Goal: Navigation & Orientation: Find specific page/section

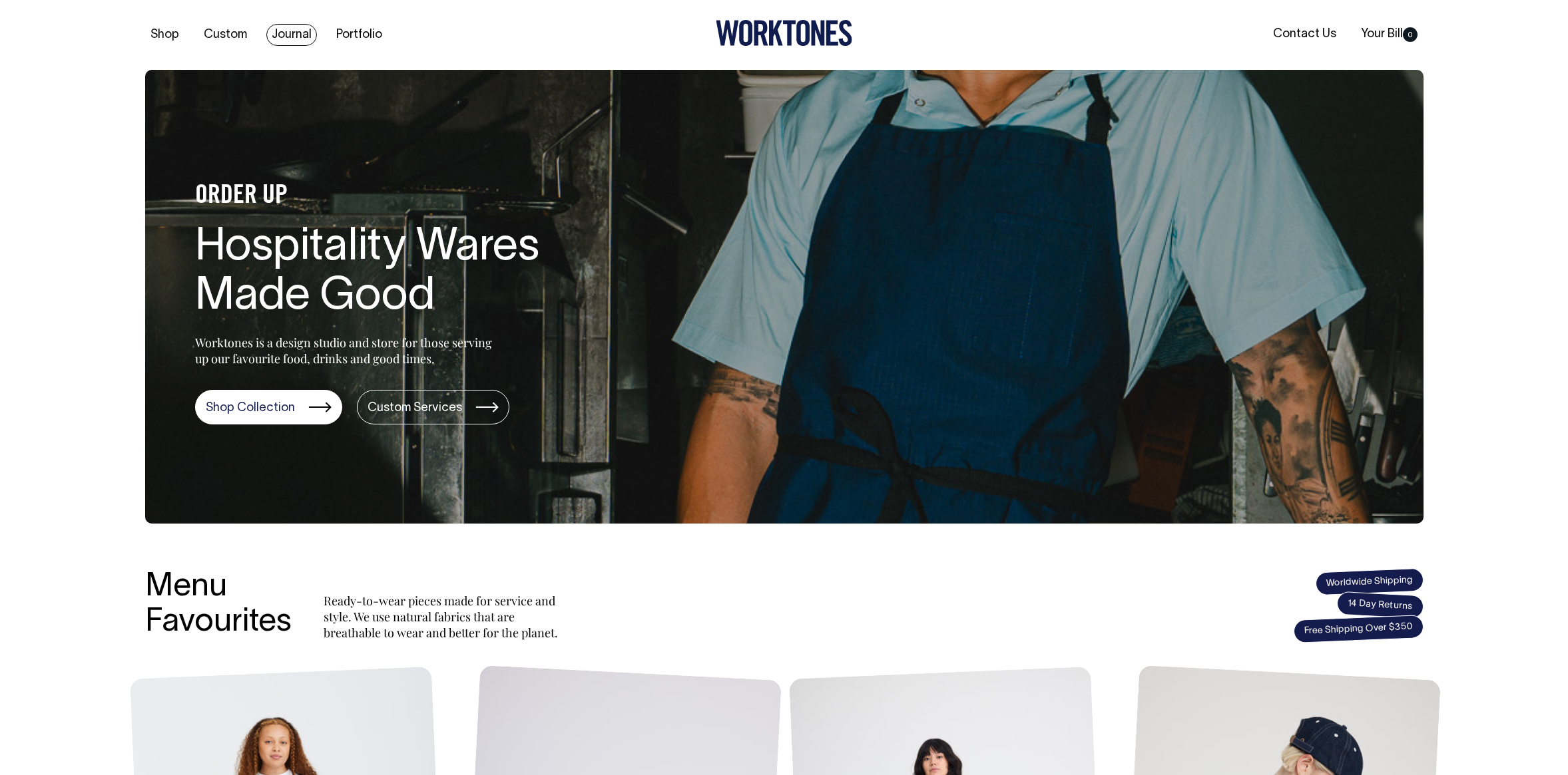
click at [289, 30] on link "Journal" at bounding box center [291, 34] width 50 height 22
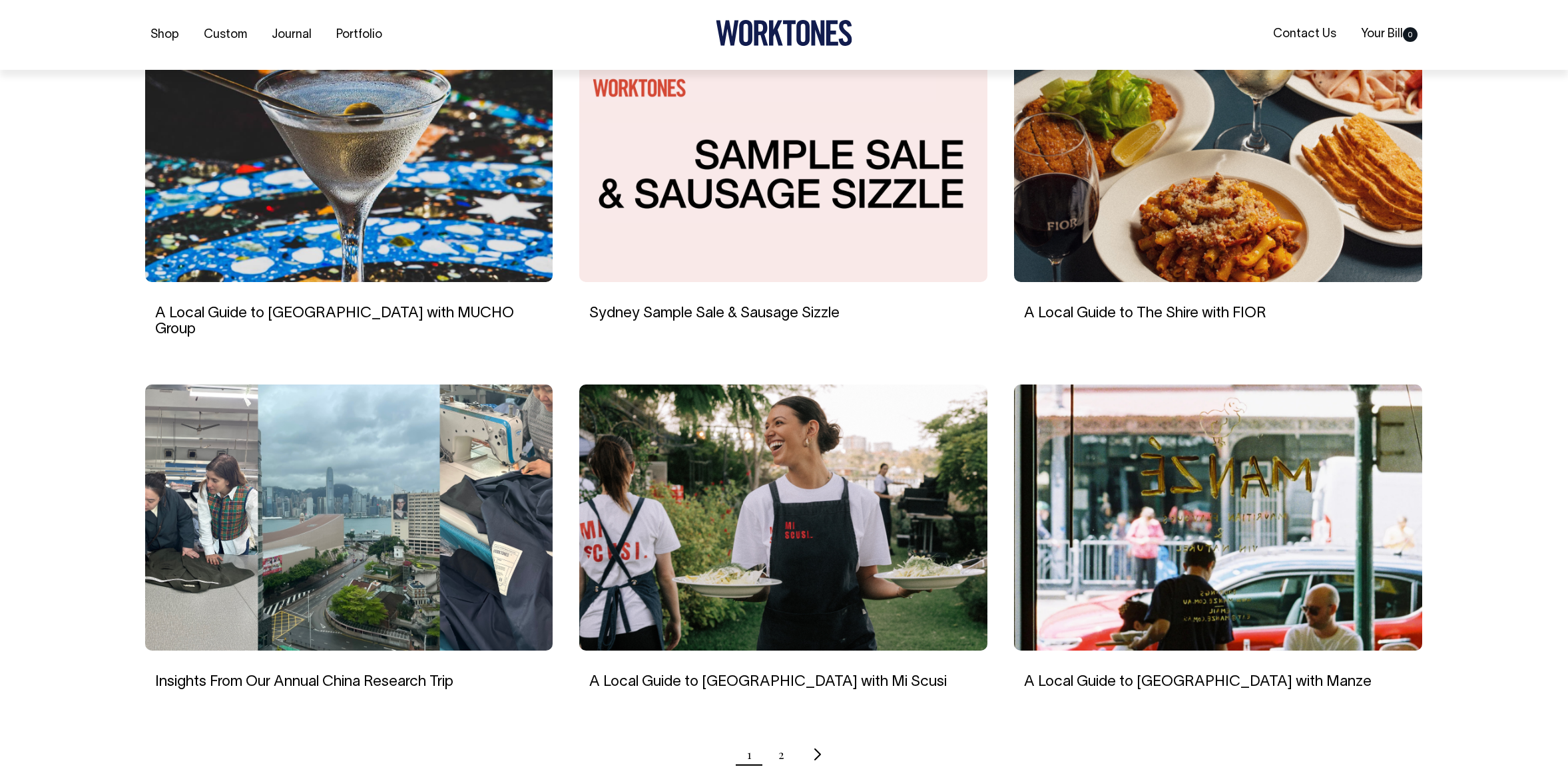
scroll to position [919, 0]
click at [288, 494] on img at bounding box center [349, 517] width 408 height 266
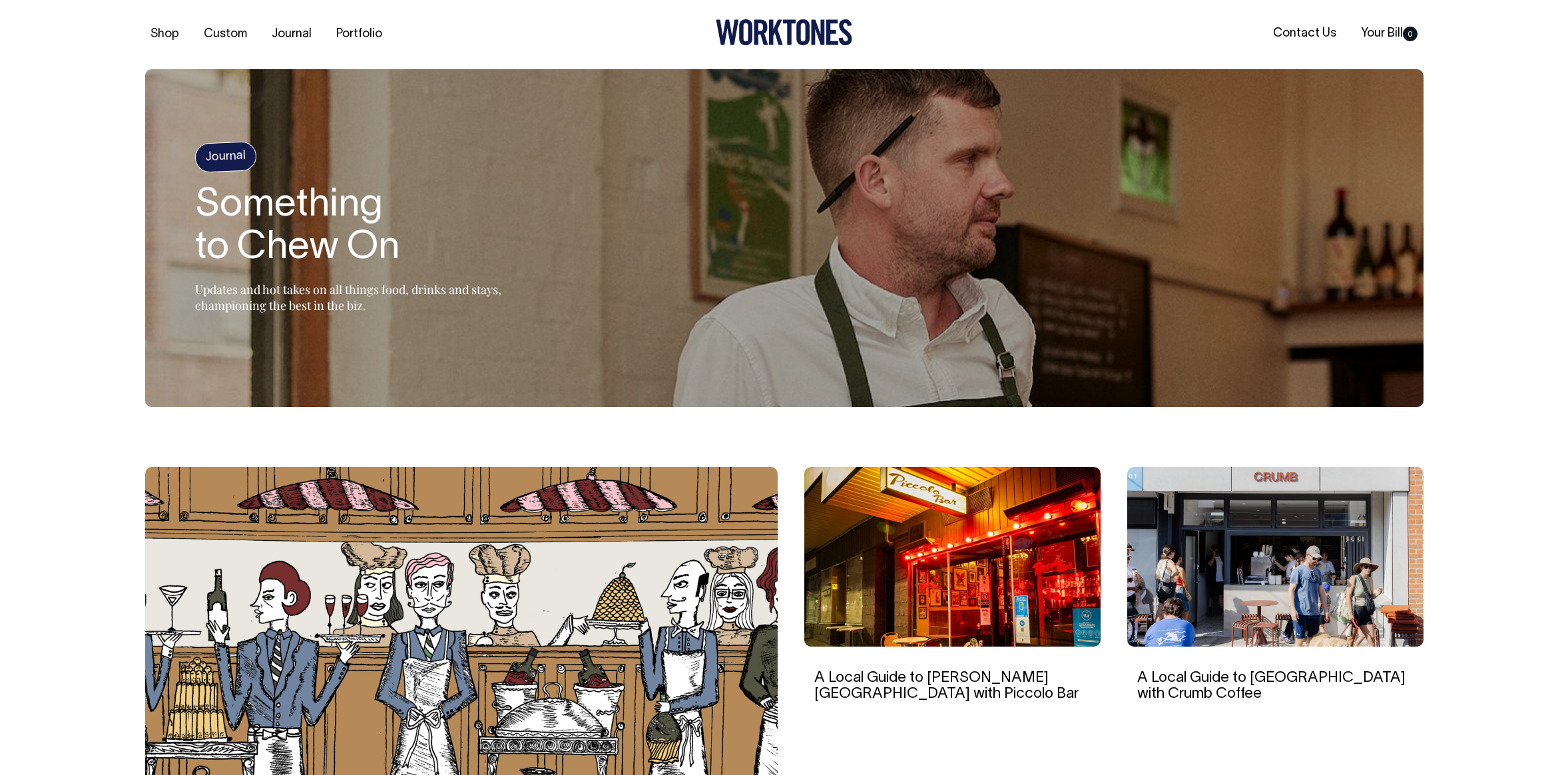
scroll to position [0, 0]
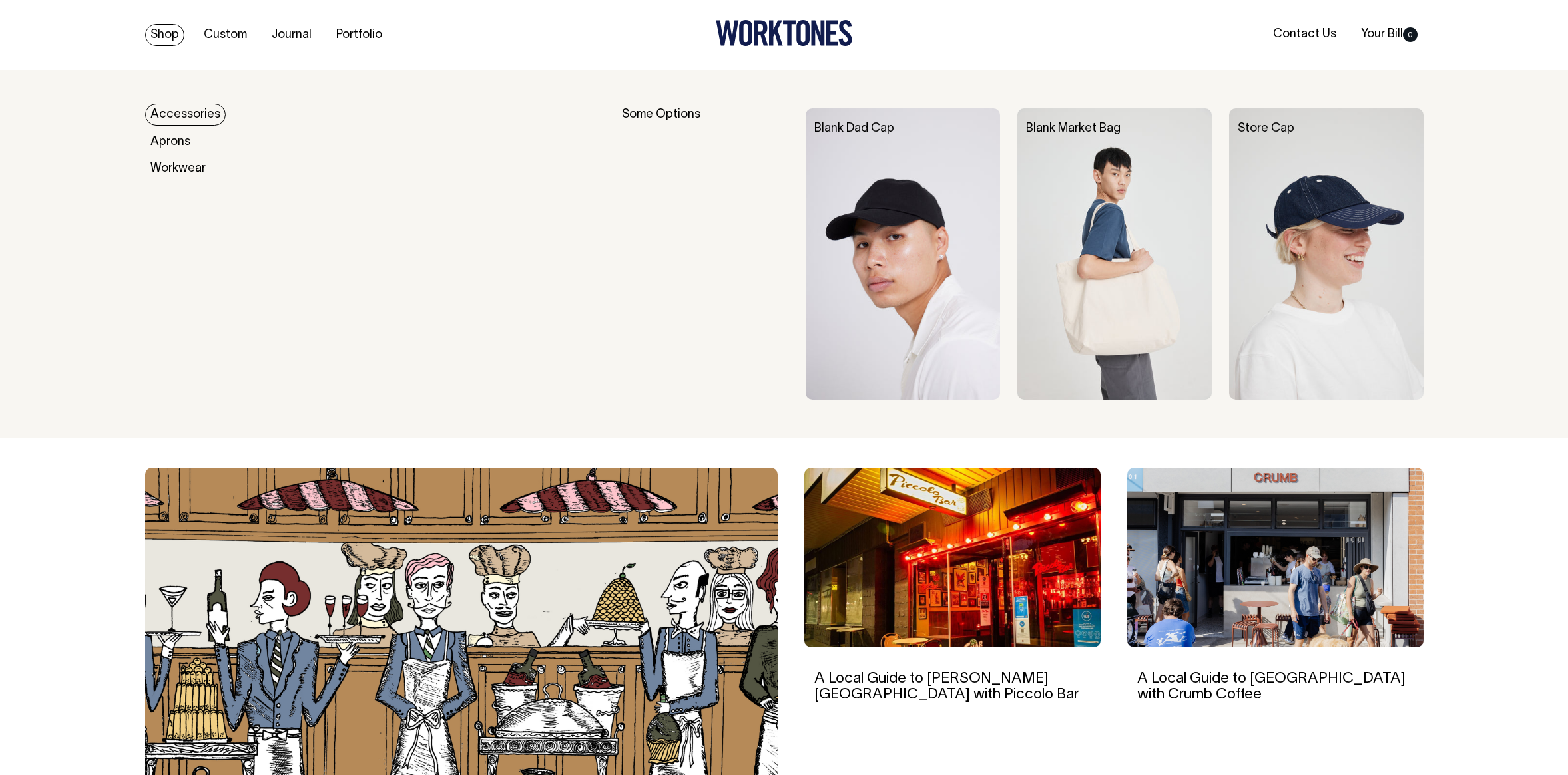
click at [168, 29] on link "Shop" at bounding box center [165, 34] width 39 height 22
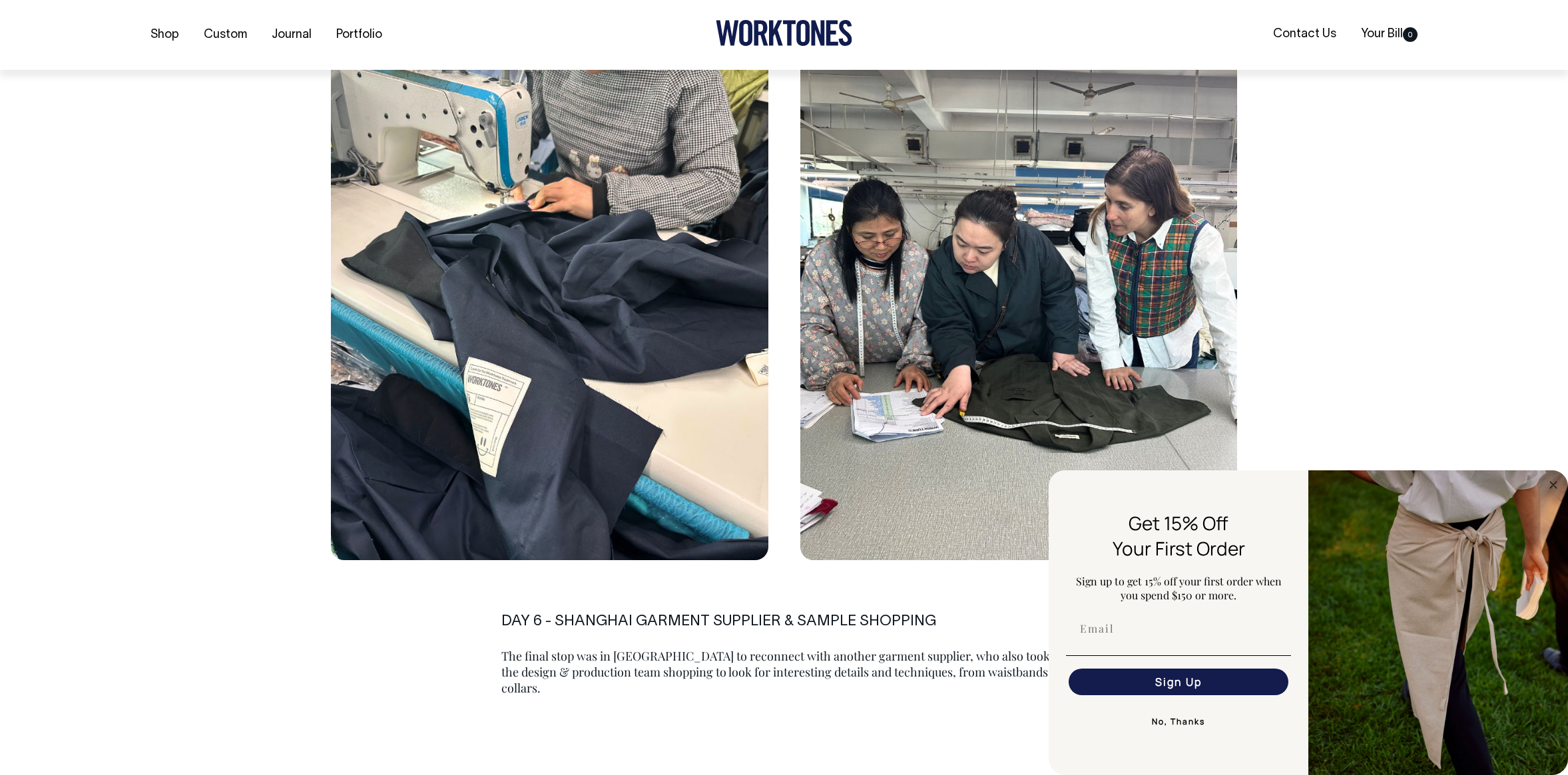
scroll to position [9204, 0]
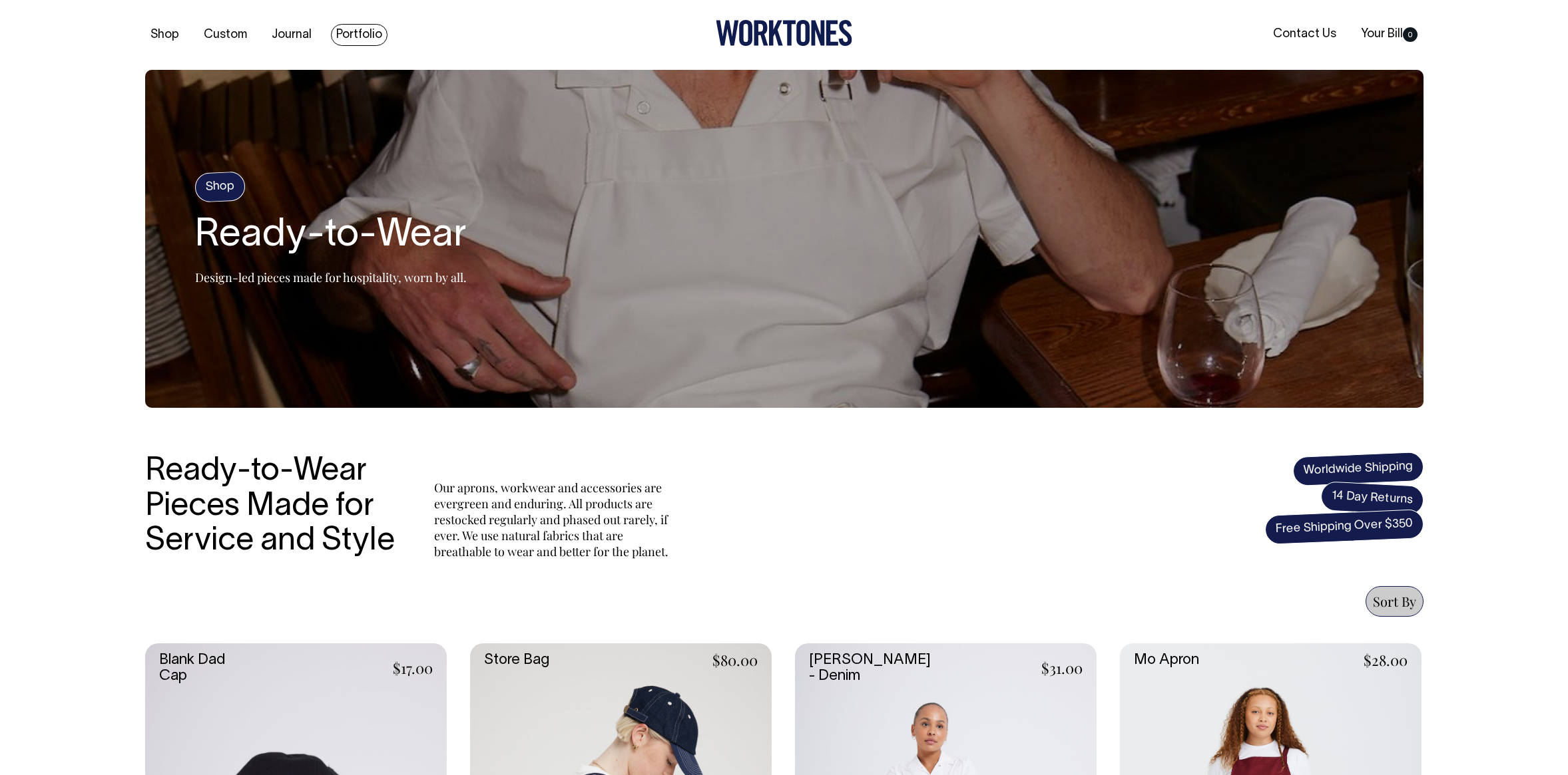
click at [367, 35] on link "Portfolio" at bounding box center [359, 34] width 56 height 22
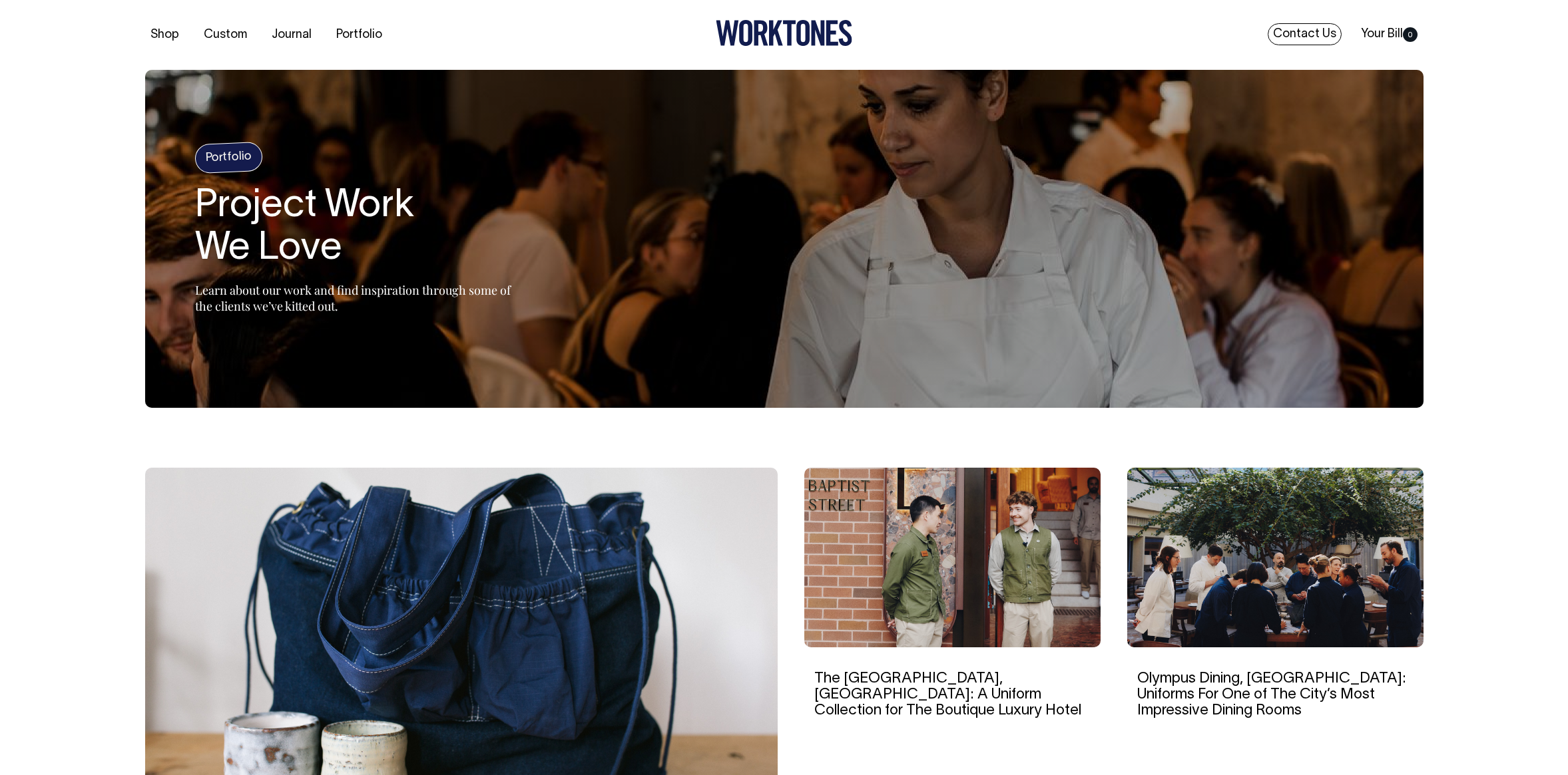
click at [1311, 35] on link "Contact Us" at bounding box center [1304, 33] width 74 height 22
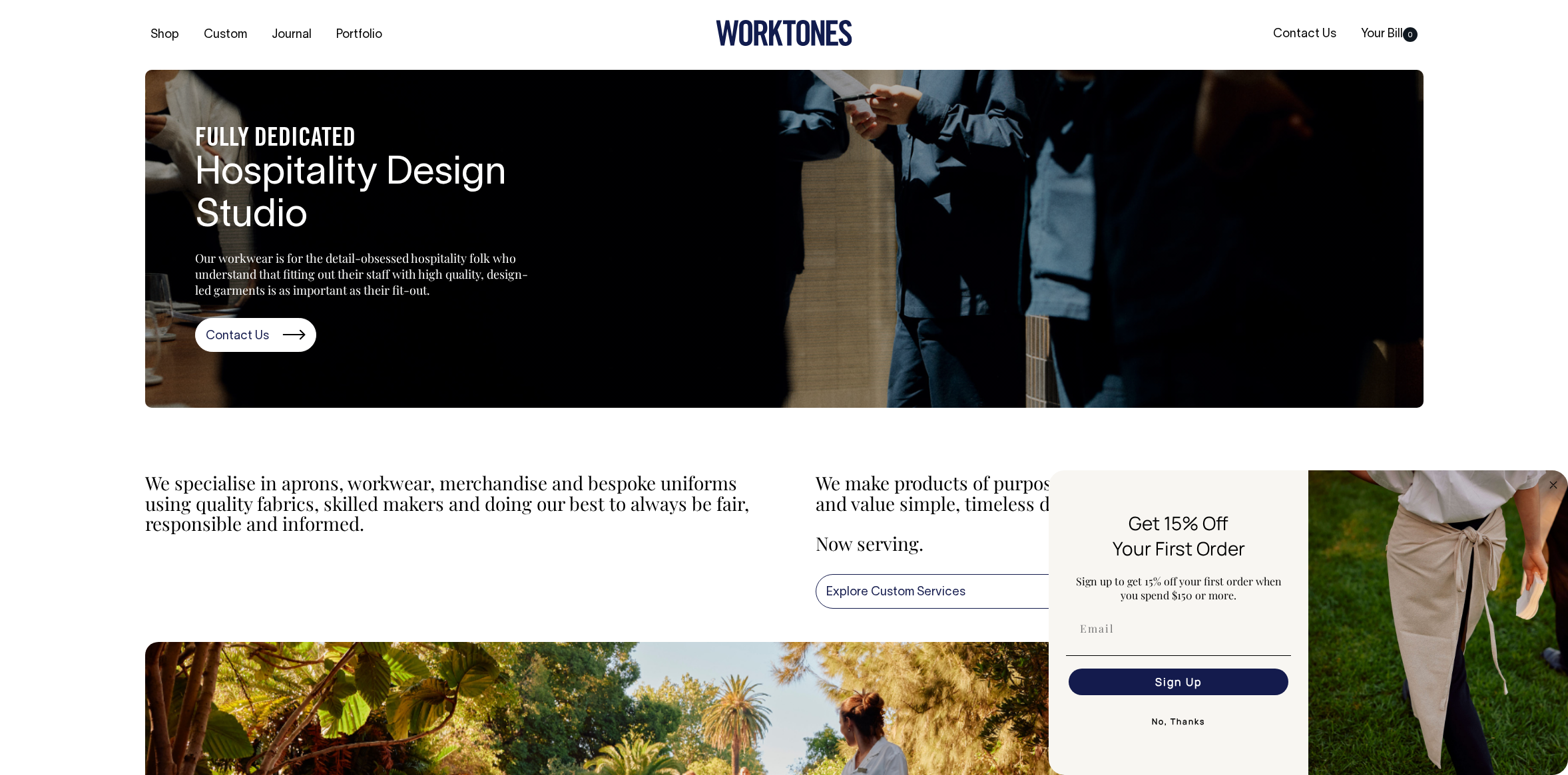
click at [1502, 349] on div "FULLY DEDICATED Hospitality Design Studio Our workwear is for the detail-obsess…" at bounding box center [784, 238] width 1568 height 338
click at [1552, 488] on circle "Close dialog" at bounding box center [1554, 485] width 15 height 15
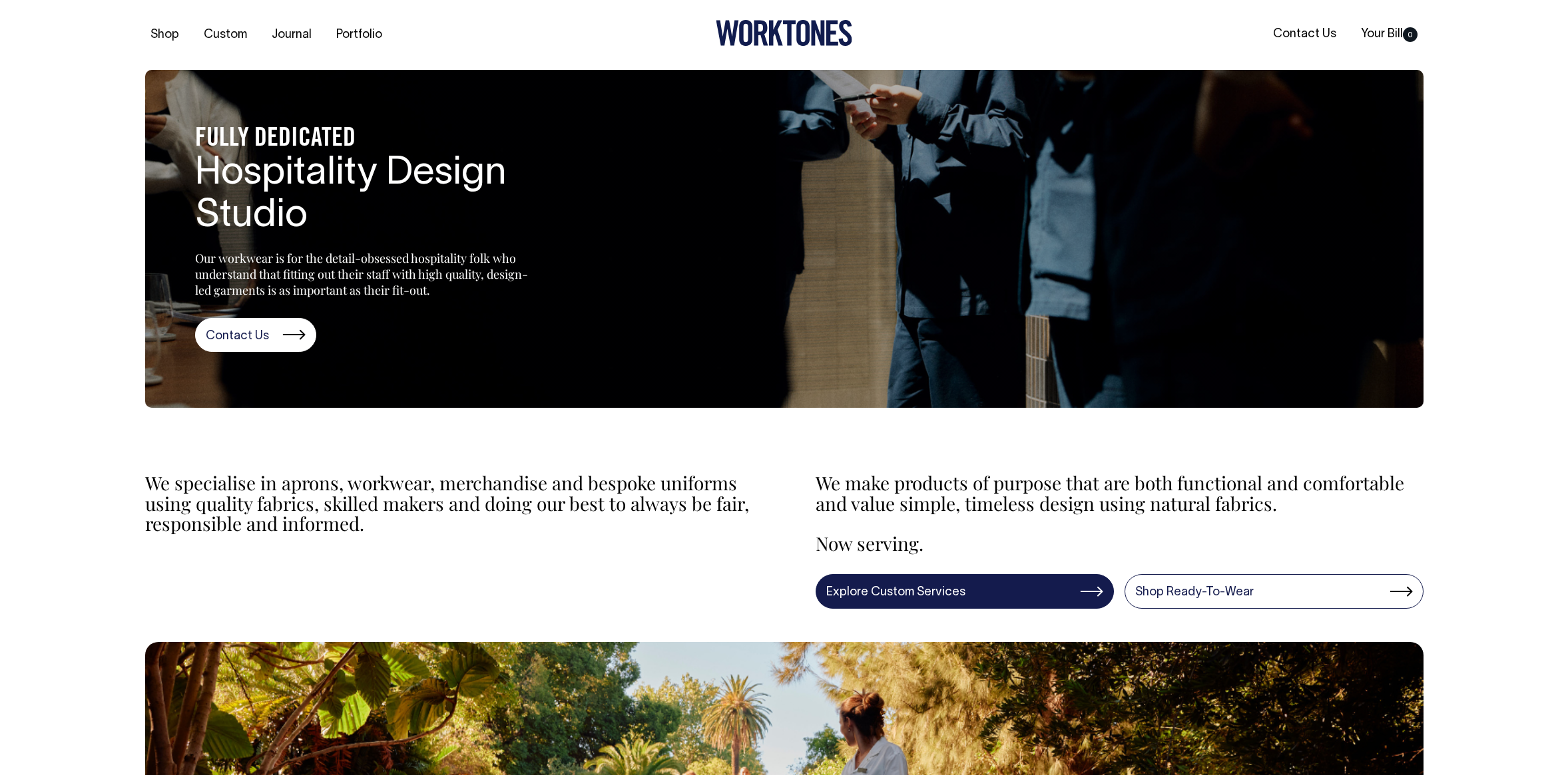
click at [1086, 591] on link "Explore Custom Services" at bounding box center [964, 591] width 298 height 34
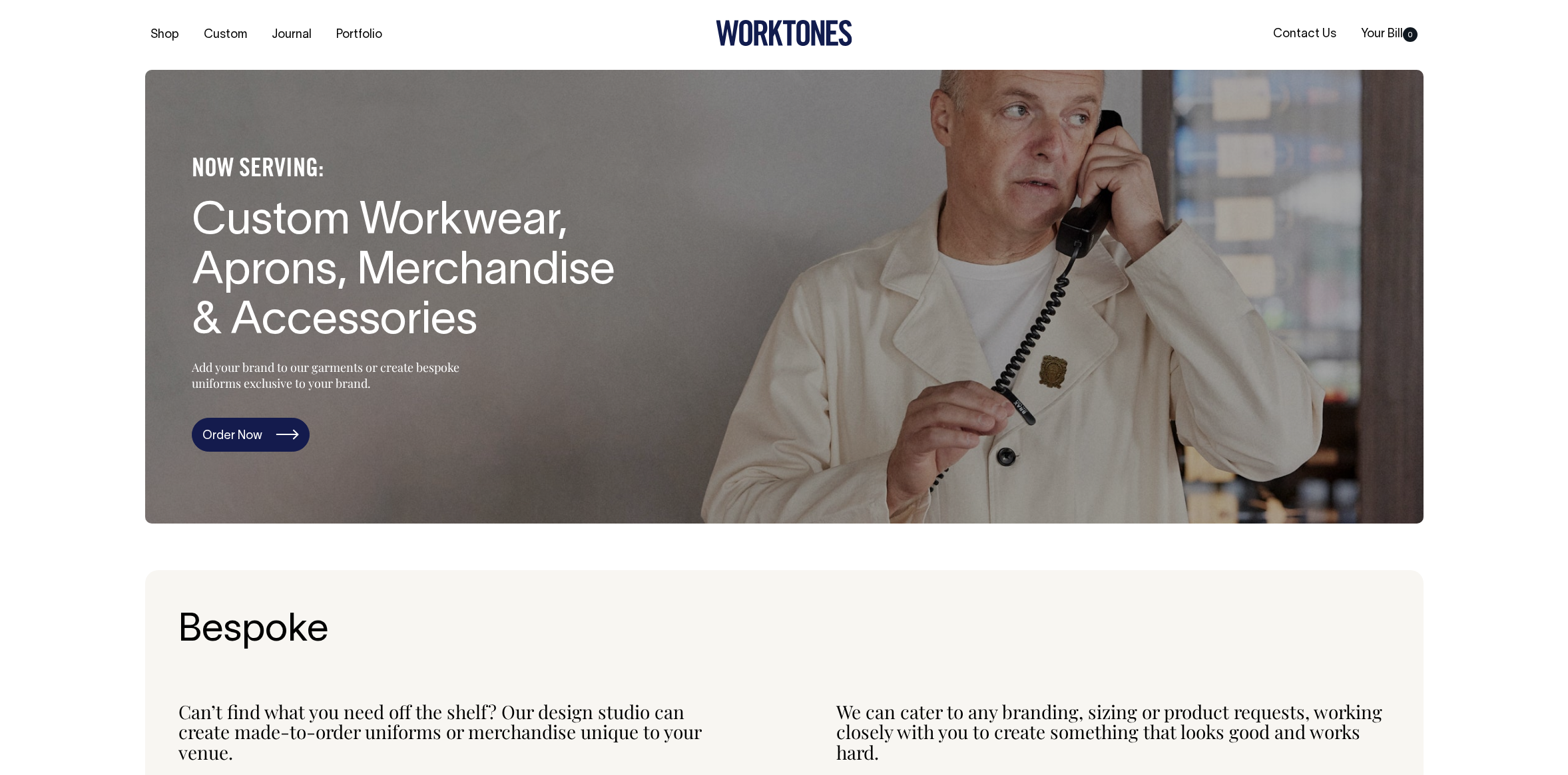
click at [232, 440] on link "Order Now" at bounding box center [251, 435] width 118 height 34
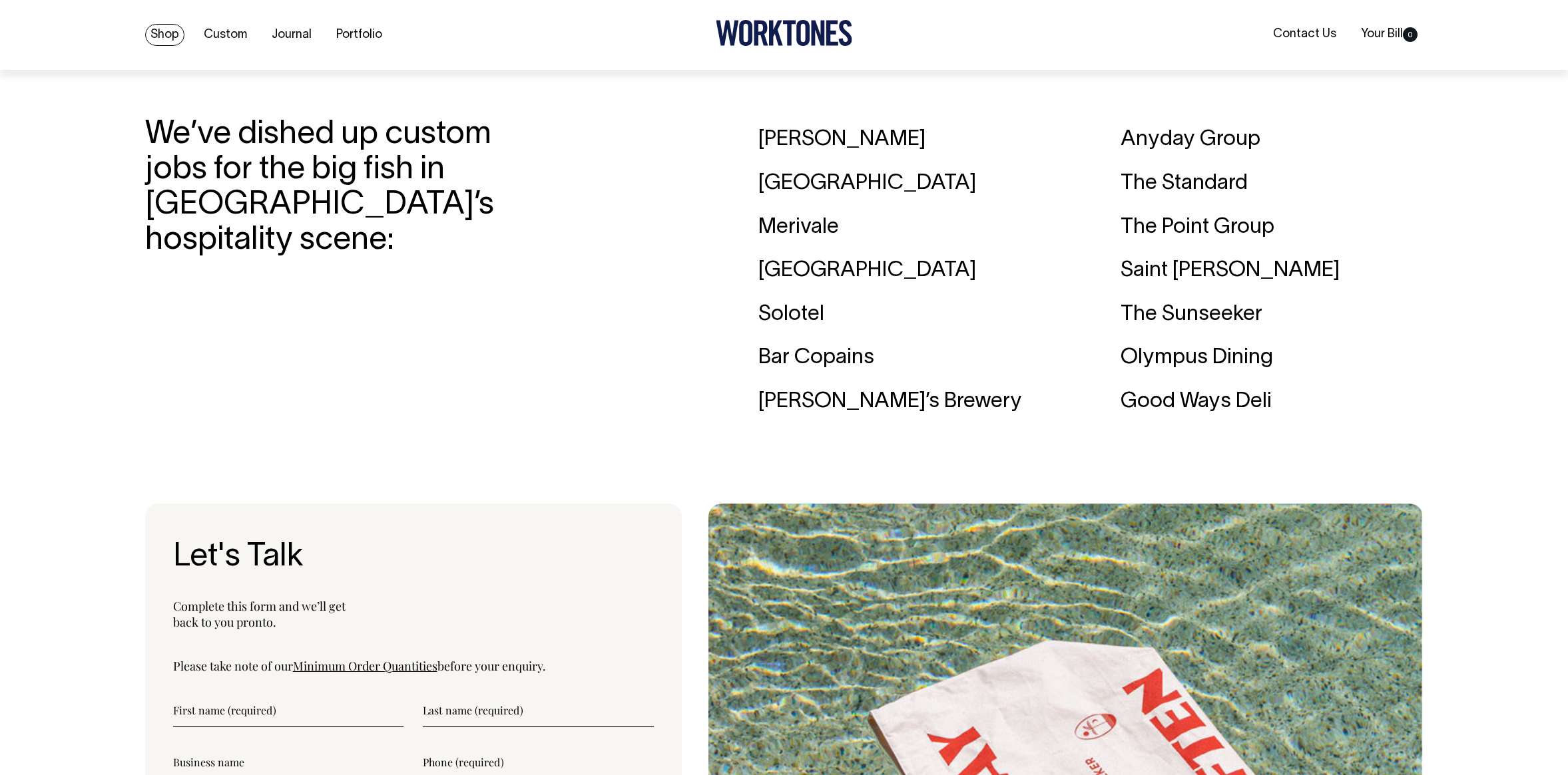
scroll to position [4159, 0]
click at [779, 39] on icon at bounding box center [775, 33] width 14 height 26
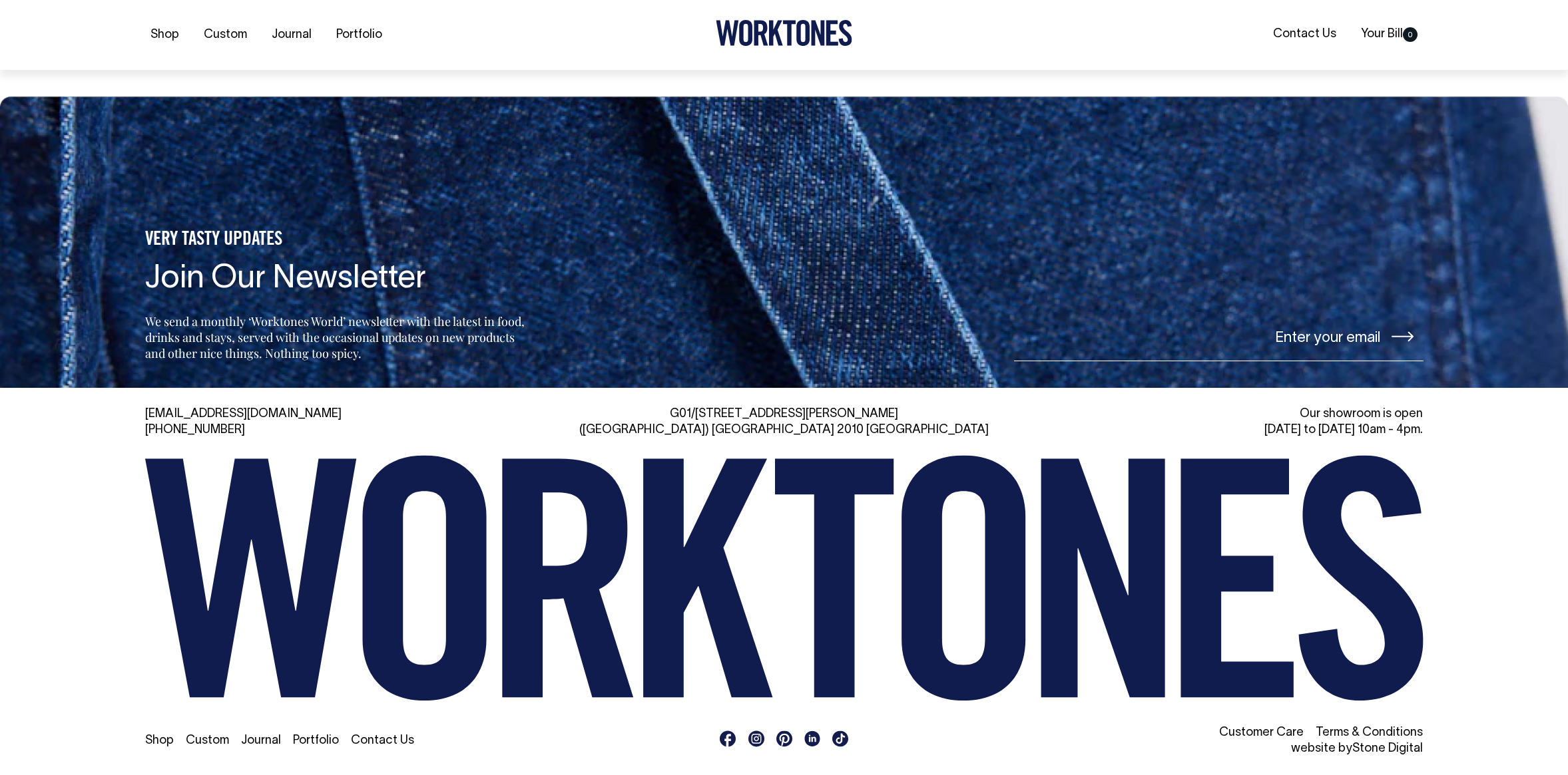
scroll to position [3105, 0]
